Goal: Information Seeking & Learning: Understand process/instructions

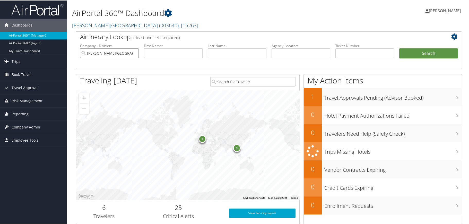
click at [134, 52] on input "[PERSON_NAME][GEOGRAPHIC_DATA]" at bounding box center [109, 53] width 59 height 10
click at [115, 52] on input "search" at bounding box center [109, 53] width 59 height 10
type input "o"
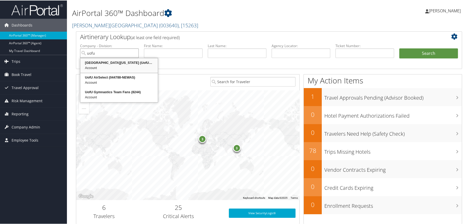
click at [117, 63] on div "University Of Utah (UofU) (044788)" at bounding box center [119, 62] width 76 height 5
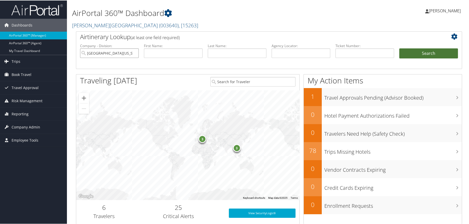
type input "University Of Utah (UofU)"
click at [422, 50] on button "Search" at bounding box center [428, 53] width 59 height 10
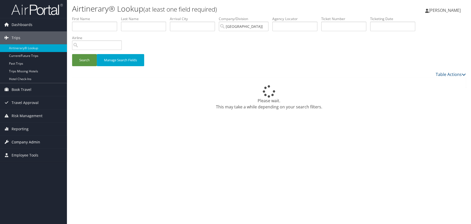
click at [31, 142] on span "Company Admin" at bounding box center [26, 142] width 29 height 13
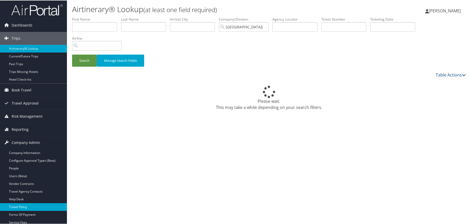
click at [20, 207] on link "Travel Policy" at bounding box center [33, 207] width 67 height 8
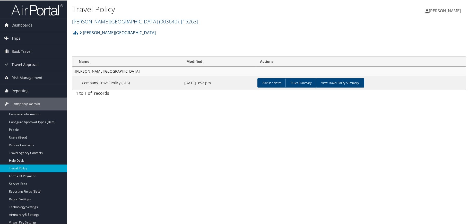
click at [105, 31] on link "[PERSON_NAME][GEOGRAPHIC_DATA]" at bounding box center [117, 32] width 76 height 10
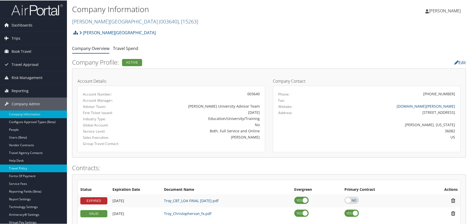
click at [23, 166] on link "Travel Policy" at bounding box center [33, 168] width 67 height 8
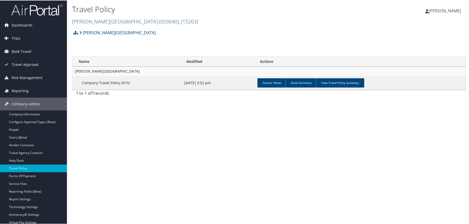
click at [101, 32] on link "[PERSON_NAME][GEOGRAPHIC_DATA]" at bounding box center [117, 32] width 76 height 10
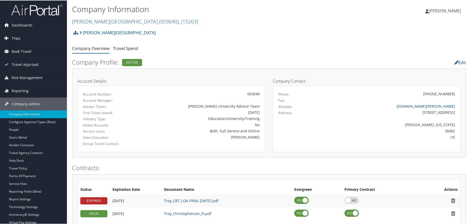
click at [21, 38] on link "Trips" at bounding box center [33, 37] width 67 height 13
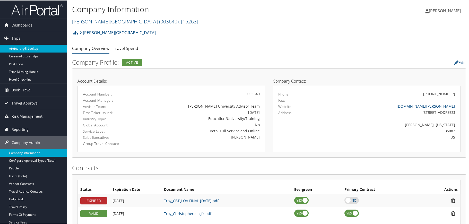
click at [21, 47] on link "Airtinerary® Lookup" at bounding box center [33, 48] width 67 height 8
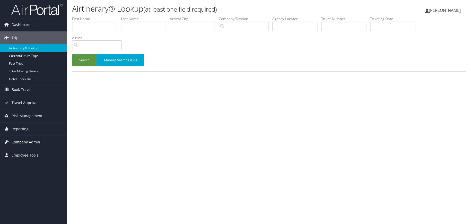
click at [33, 142] on span "Company Admin" at bounding box center [26, 142] width 29 height 13
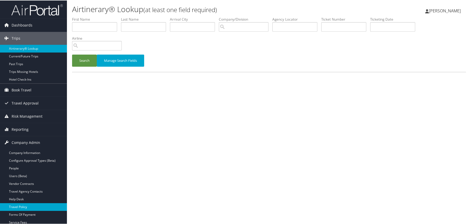
click at [24, 207] on link "Travel Policy" at bounding box center [33, 207] width 67 height 8
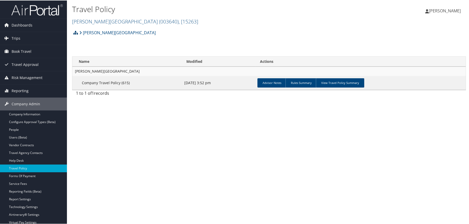
click at [74, 32] on icon at bounding box center [75, 32] width 5 height 4
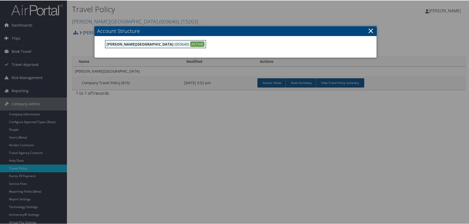
click at [370, 31] on link "×" at bounding box center [371, 30] width 6 height 10
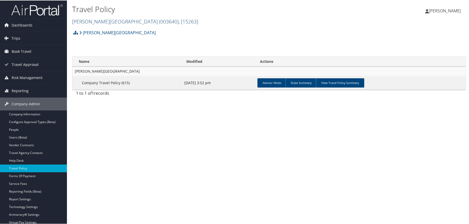
click at [103, 20] on link "Troy University ( 003640 ) , [ 15263 ]" at bounding box center [135, 21] width 126 height 7
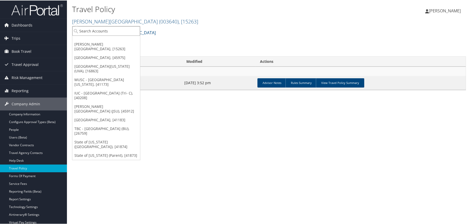
click at [101, 26] on input "search" at bounding box center [106, 31] width 68 height 10
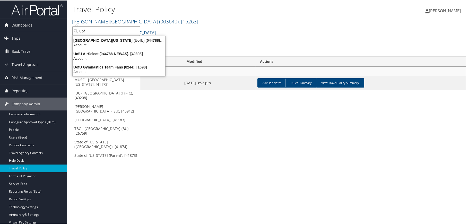
type input "uofu"
click at [109, 41] on div "University Of Utah (UofU) (044788), [9807]" at bounding box center [119, 40] width 99 height 5
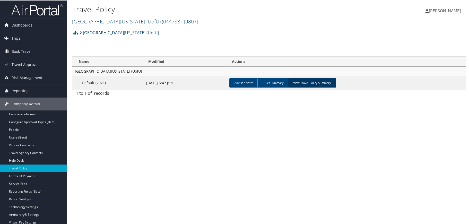
click at [307, 81] on link "View Travel Policy Summary" at bounding box center [312, 82] width 48 height 9
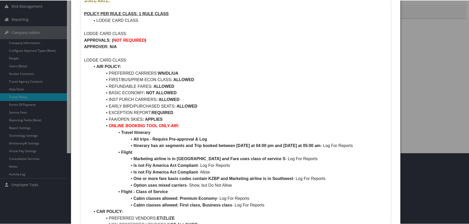
scroll to position [77, 0]
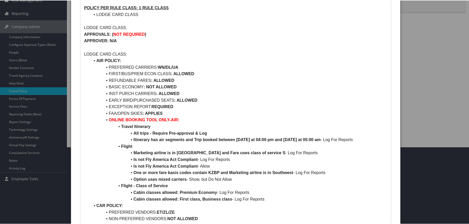
click at [455, 52] on div at bounding box center [235, 112] width 471 height 224
click at [447, 70] on div at bounding box center [235, 112] width 471 height 224
click at [454, 139] on div at bounding box center [235, 112] width 471 height 224
click at [449, 198] on div at bounding box center [235, 112] width 471 height 224
